Goal: Information Seeking & Learning: Learn about a topic

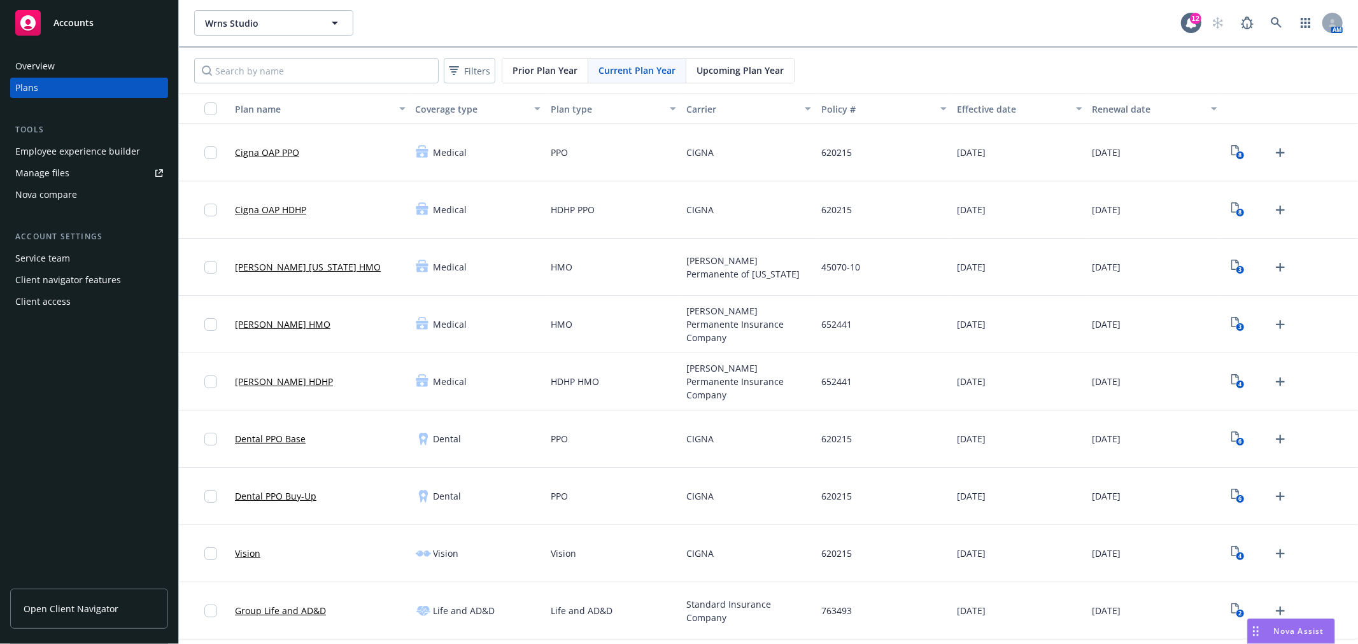
scroll to position [569, 0]
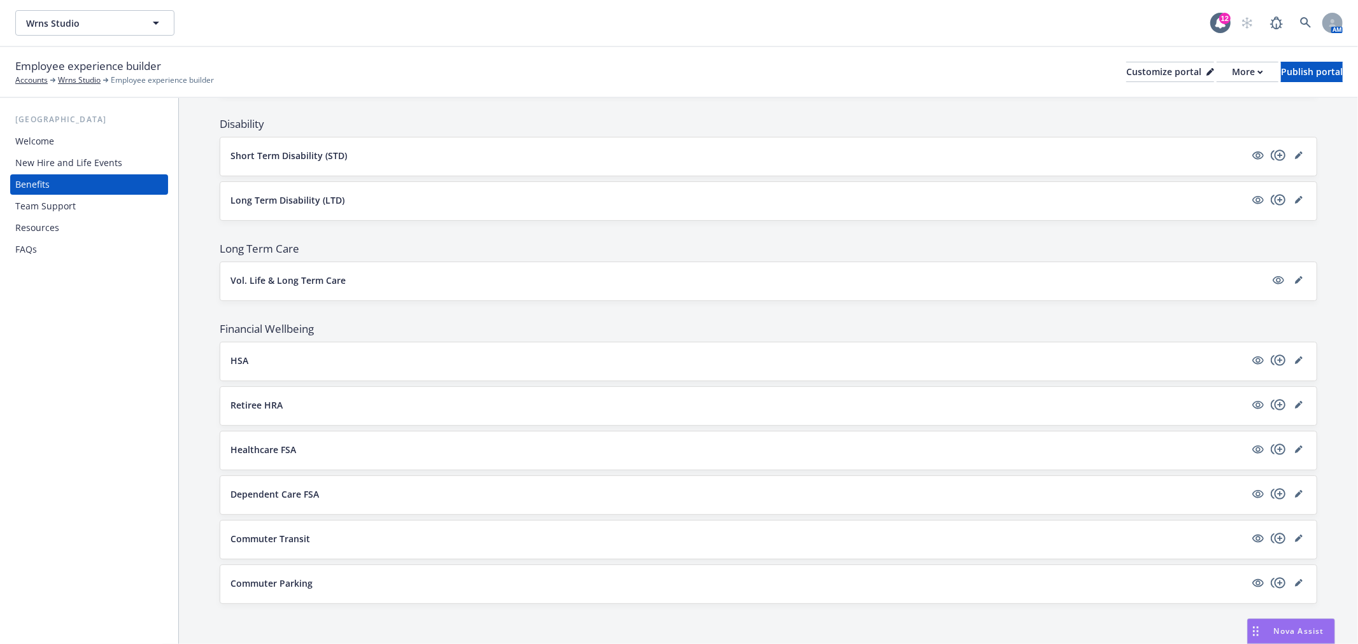
scroll to position [649, 0]
